Goal: Information Seeking & Learning: Learn about a topic

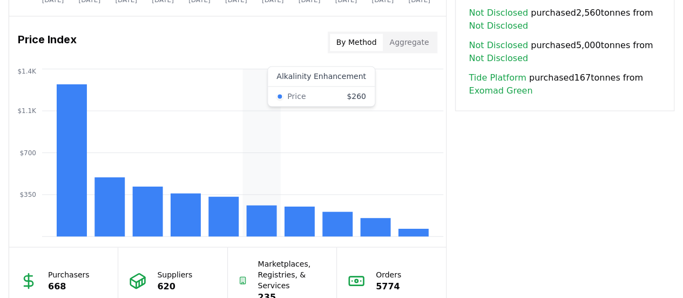
scroll to position [845, 0]
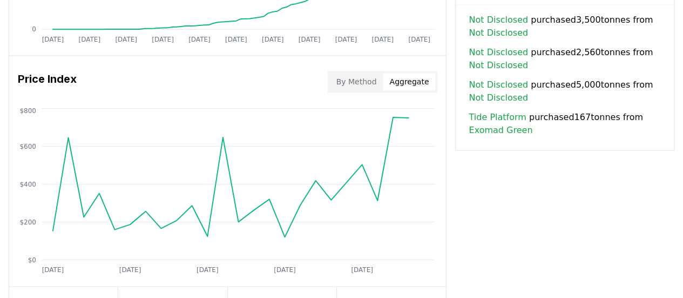
click at [407, 84] on button "Aggregate" at bounding box center [409, 81] width 52 height 17
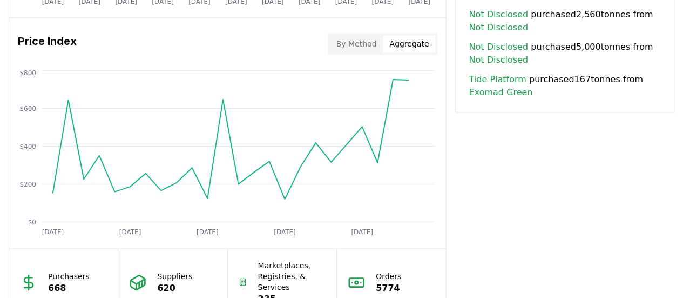
scroll to position [899, 0]
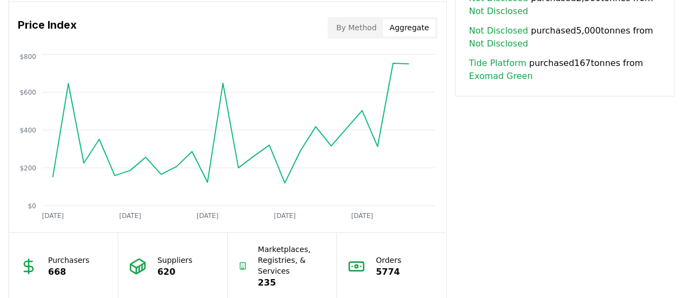
click at [356, 31] on button "By Method" at bounding box center [356, 27] width 53 height 17
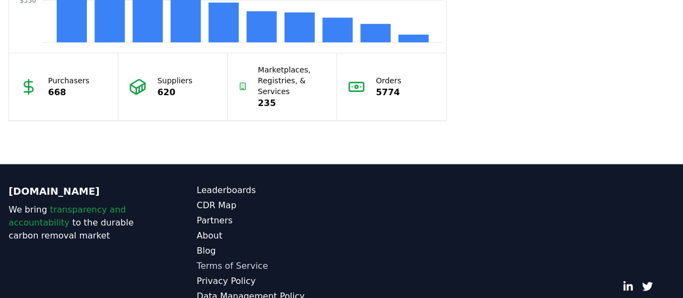
scroll to position [1061, 0]
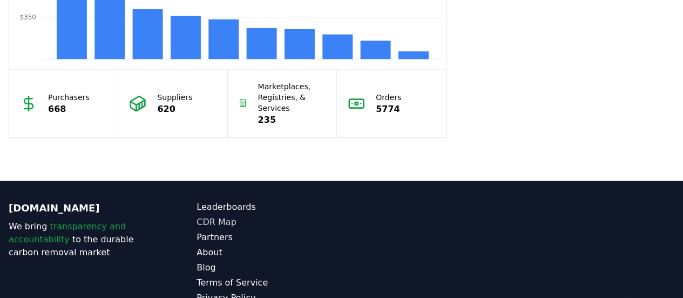
click at [211, 220] on link "CDR Map" at bounding box center [269, 221] width 145 height 13
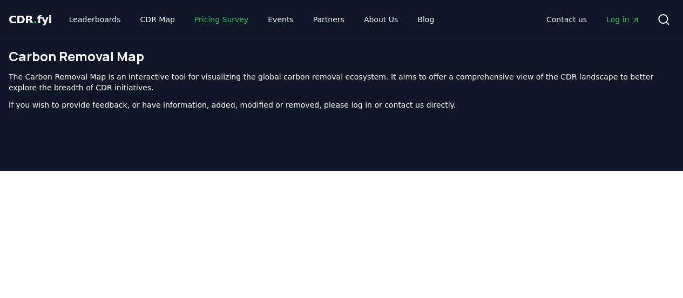
click at [197, 17] on link "Pricing Survey" at bounding box center [221, 19] width 71 height 19
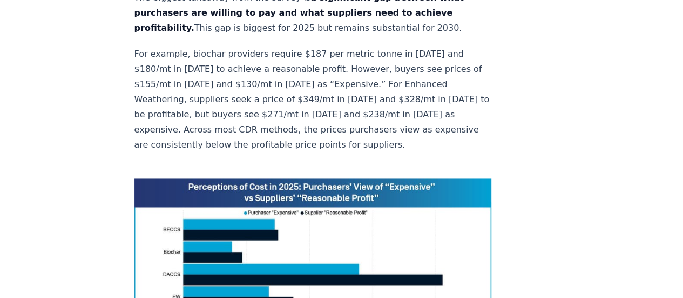
scroll to position [788, 0]
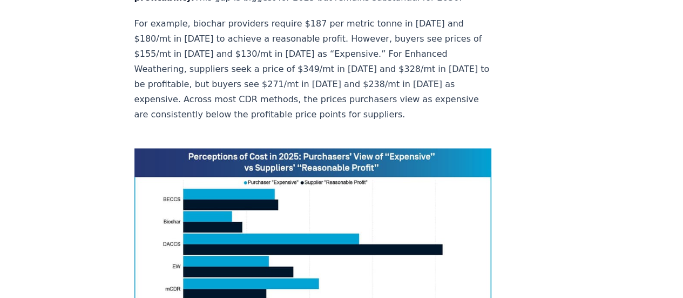
click at [235, 148] on img at bounding box center [312, 260] width 357 height 224
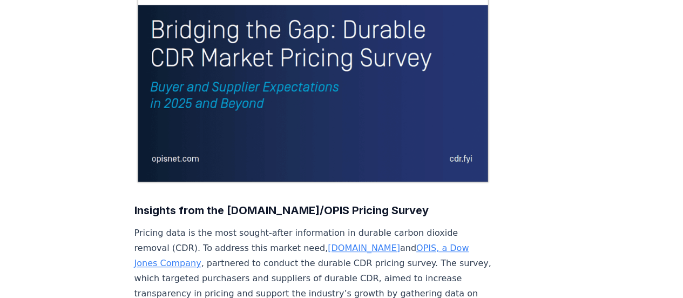
scroll to position [140, 0]
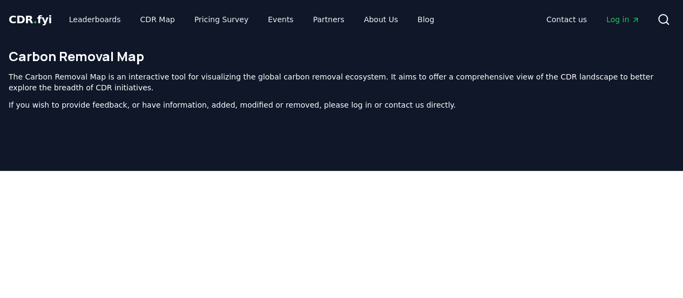
scroll to position [343, 0]
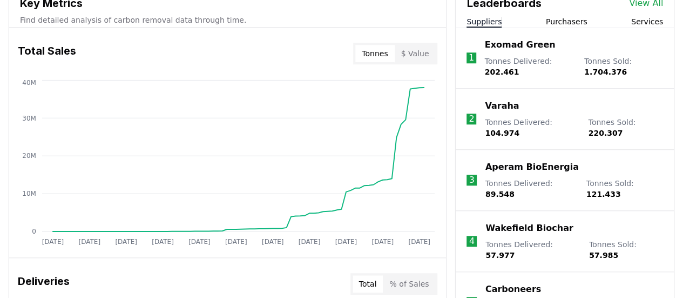
scroll to position [359, 0]
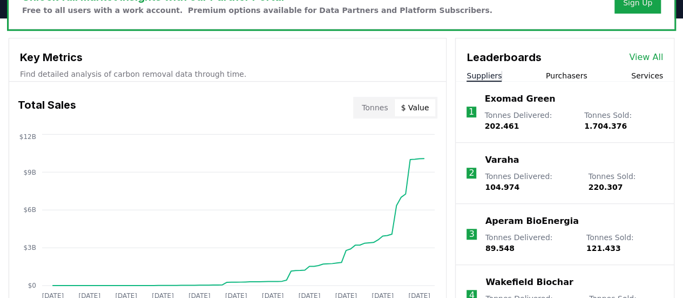
click at [425, 106] on button "$ Value" at bounding box center [415, 107] width 41 height 17
click at [386, 109] on button "Tonnes" at bounding box center [374, 107] width 39 height 17
click at [417, 104] on button "$ Value" at bounding box center [415, 107] width 41 height 17
click at [374, 105] on button "Tonnes" at bounding box center [374, 107] width 39 height 17
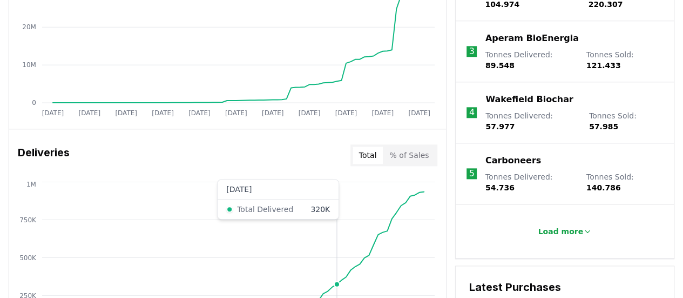
scroll to position [540, 0]
